Goal: Transaction & Acquisition: Purchase product/service

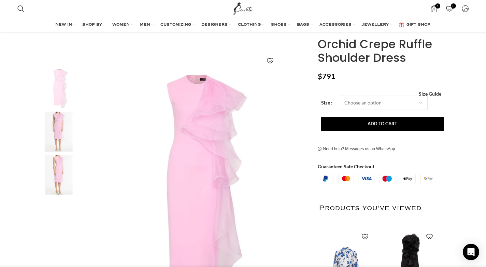
scroll to position [112, 0]
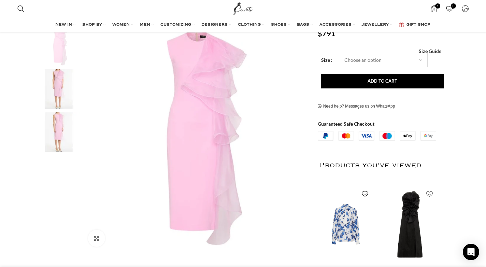
click at [424, 63] on select "Choose an option 4 UK 6 UK 8 [GEOGRAPHIC_DATA] 10 [GEOGRAPHIC_DATA] 12 [GEOGRAP…" at bounding box center [383, 60] width 89 height 14
click at [440, 51] on span "Size Guide" at bounding box center [430, 51] width 23 height 0
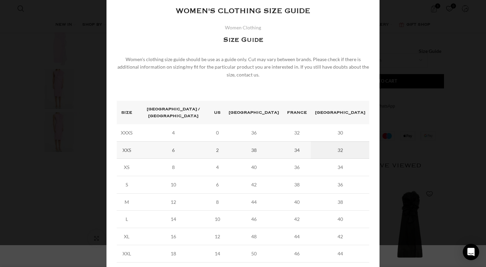
scroll to position [0, 0]
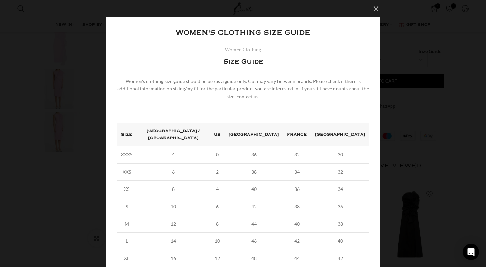
click at [379, 8] on button "×" at bounding box center [376, 8] width 17 height 17
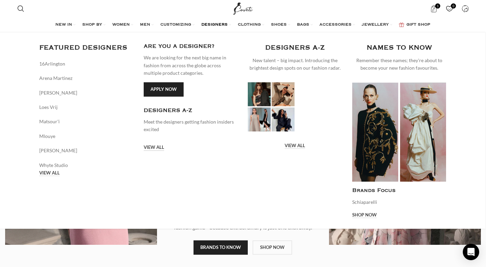
click at [60, 170] on link "VIEW ALL" at bounding box center [49, 173] width 20 height 6
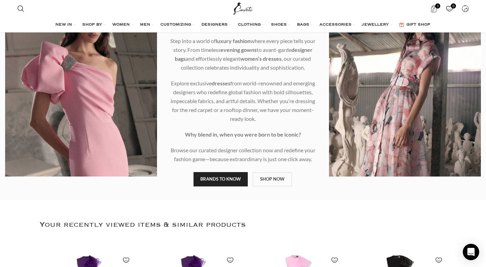
scroll to position [71, 0]
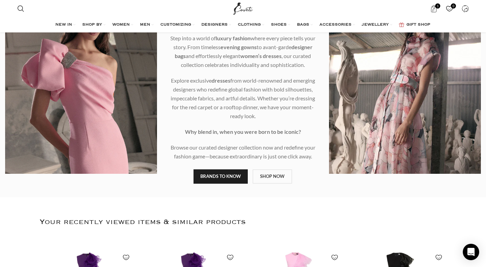
click at [234, 175] on link "BRANDS TO KNOW" at bounding box center [221, 176] width 54 height 14
